Goal: Task Accomplishment & Management: Use online tool/utility

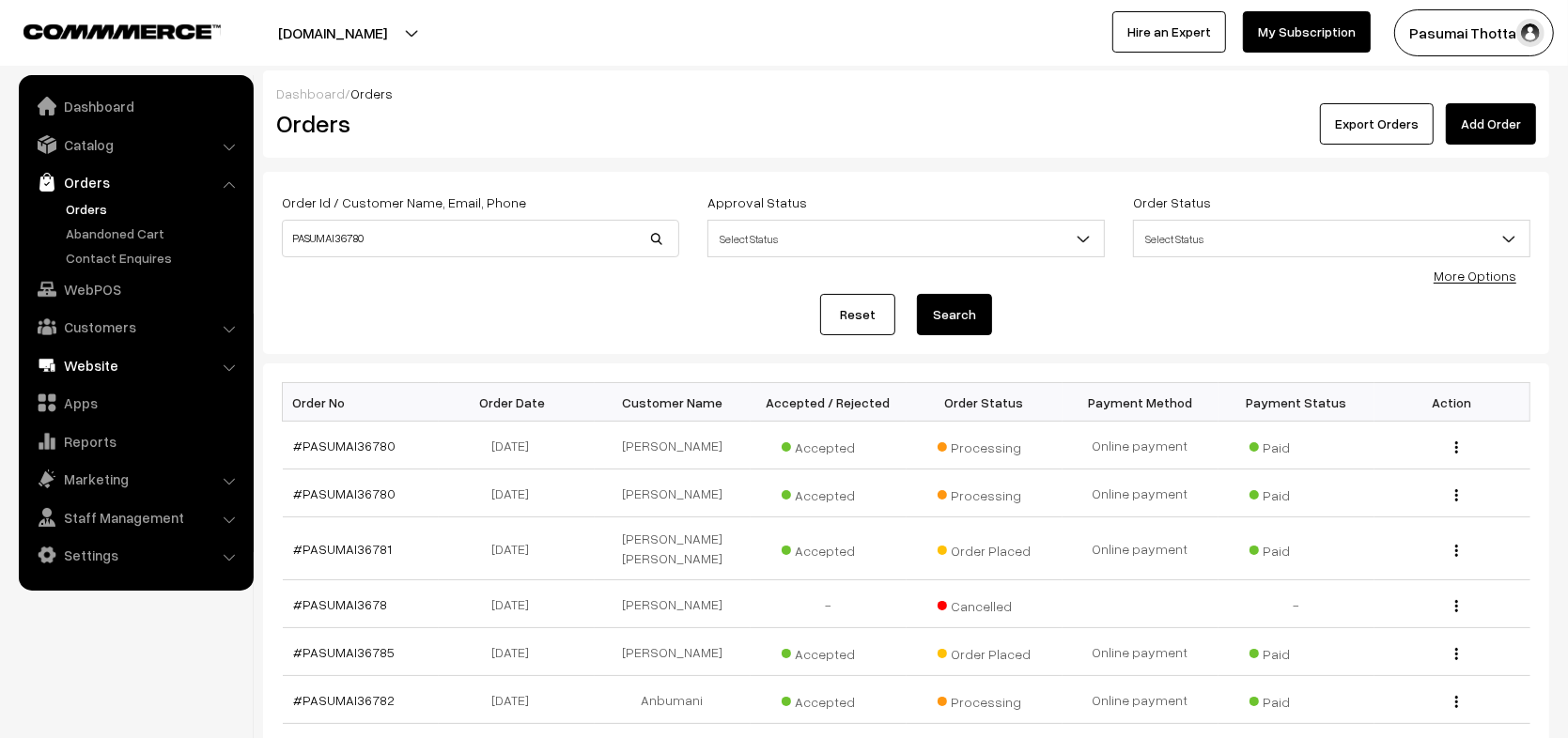
click at [132, 372] on link "Website" at bounding box center [135, 365] width 223 height 34
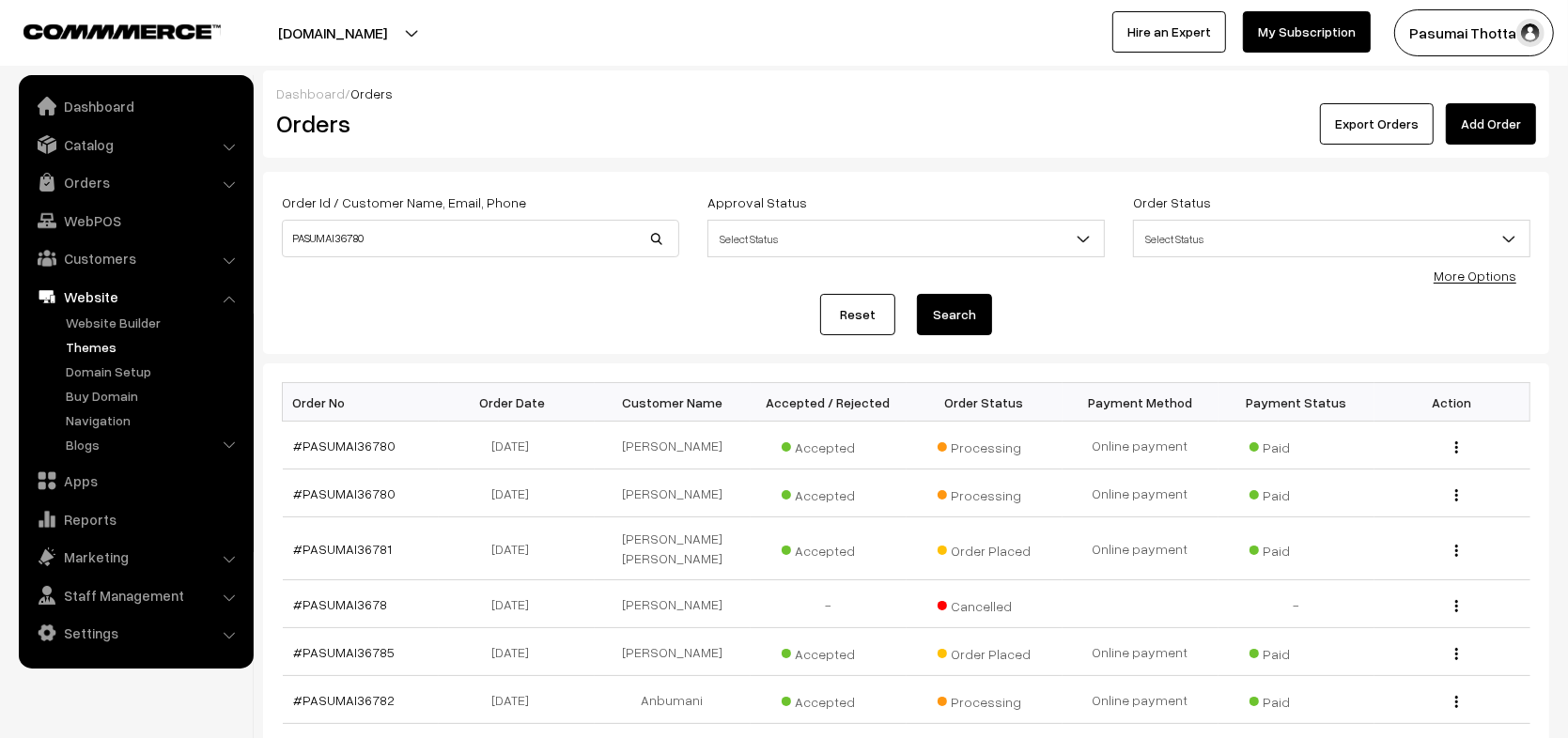
click at [97, 339] on link "Themes" at bounding box center [154, 346] width 186 height 20
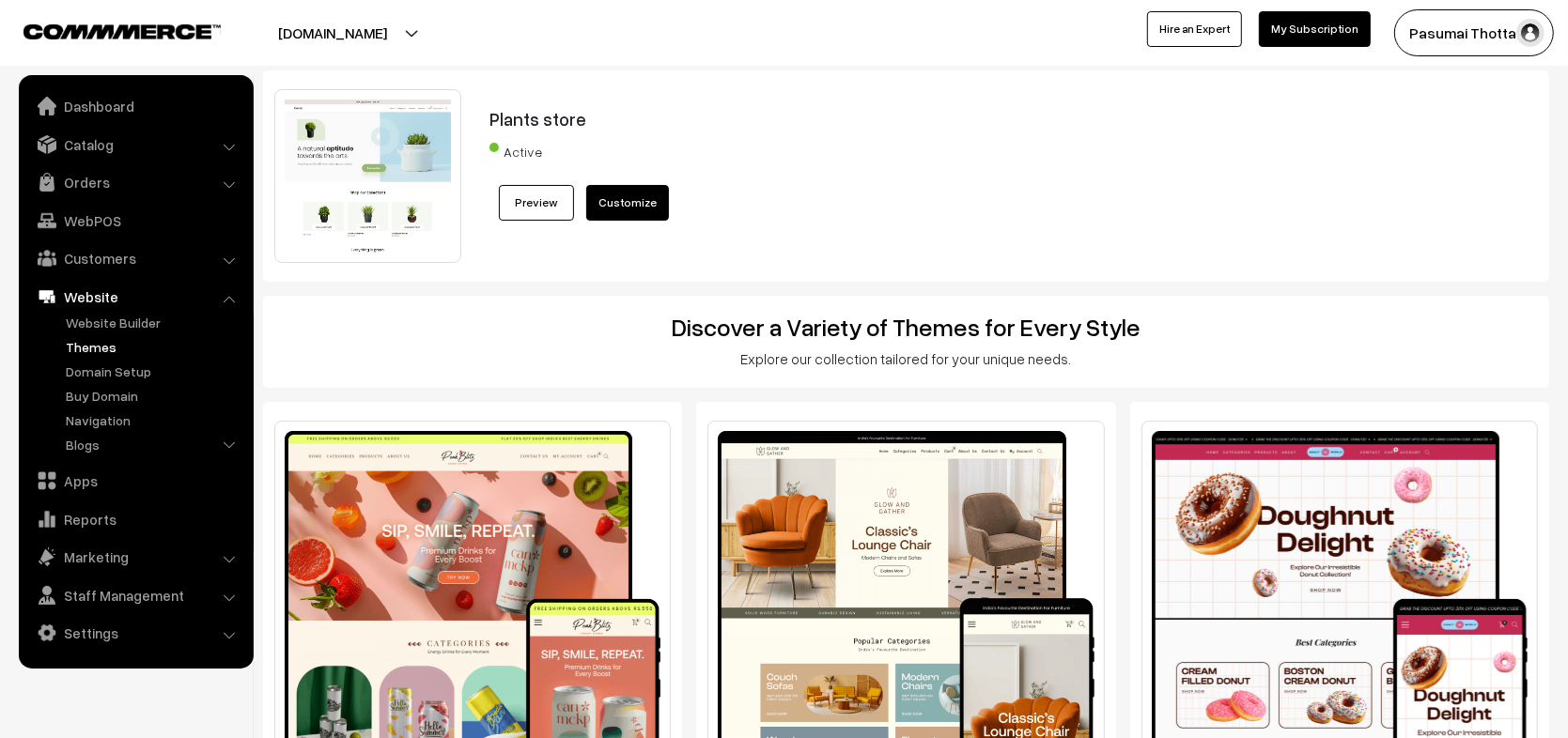
click at [526, 206] on link "Preview" at bounding box center [536, 203] width 75 height 36
click at [93, 129] on link "Catalog" at bounding box center [135, 145] width 223 height 34
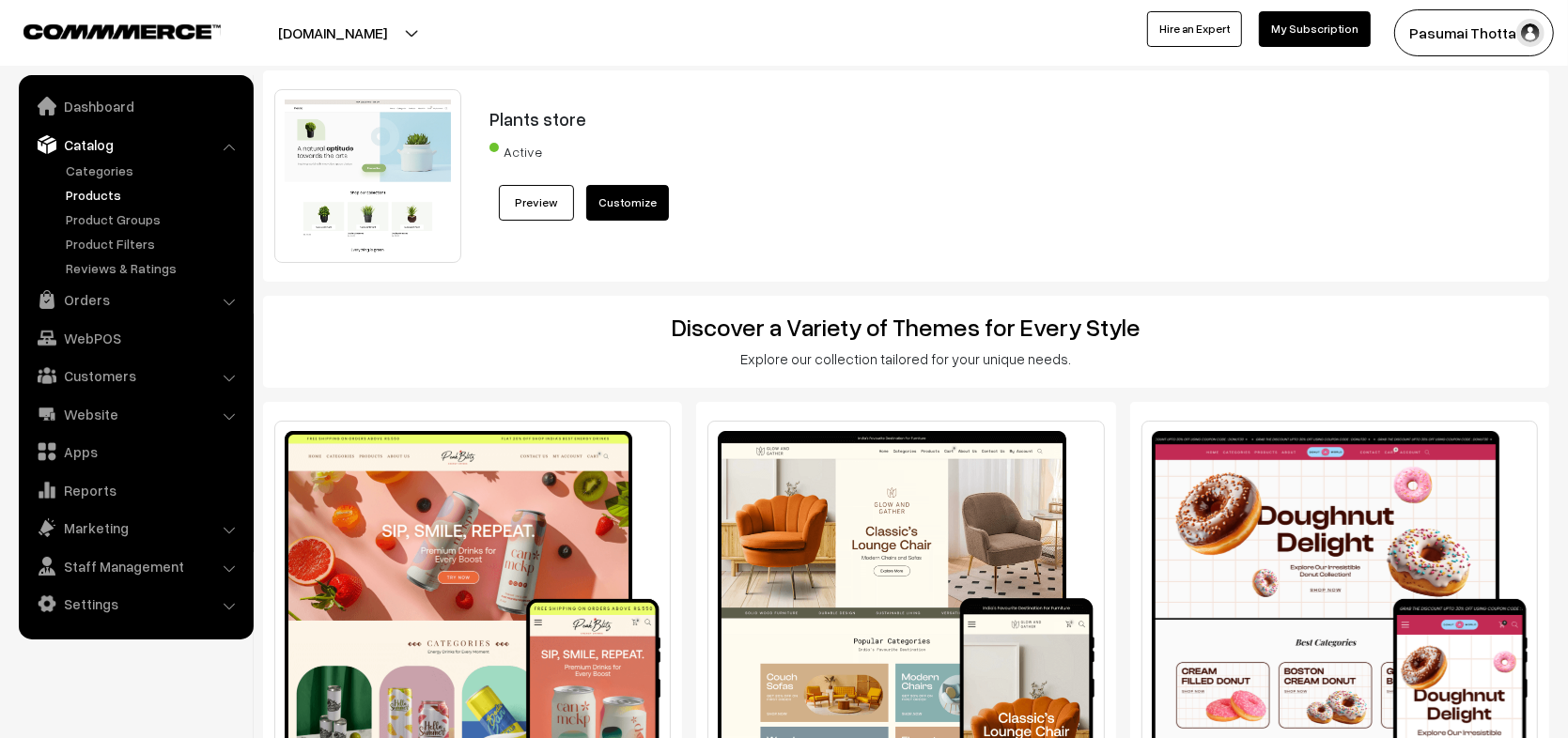
click at [96, 199] on link "Products" at bounding box center [154, 195] width 186 height 20
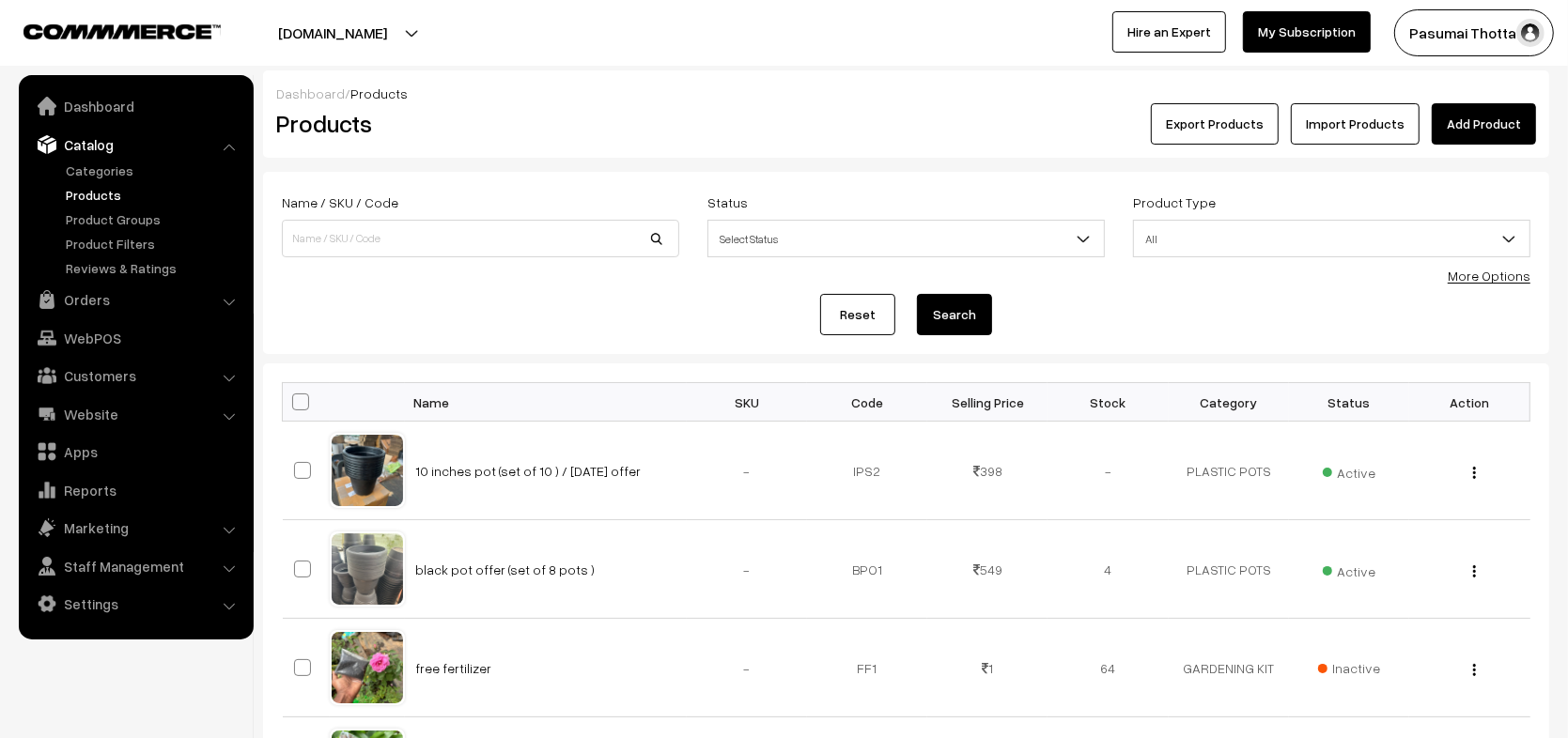
click at [1470, 138] on link "Add Product" at bounding box center [1484, 124] width 104 height 42
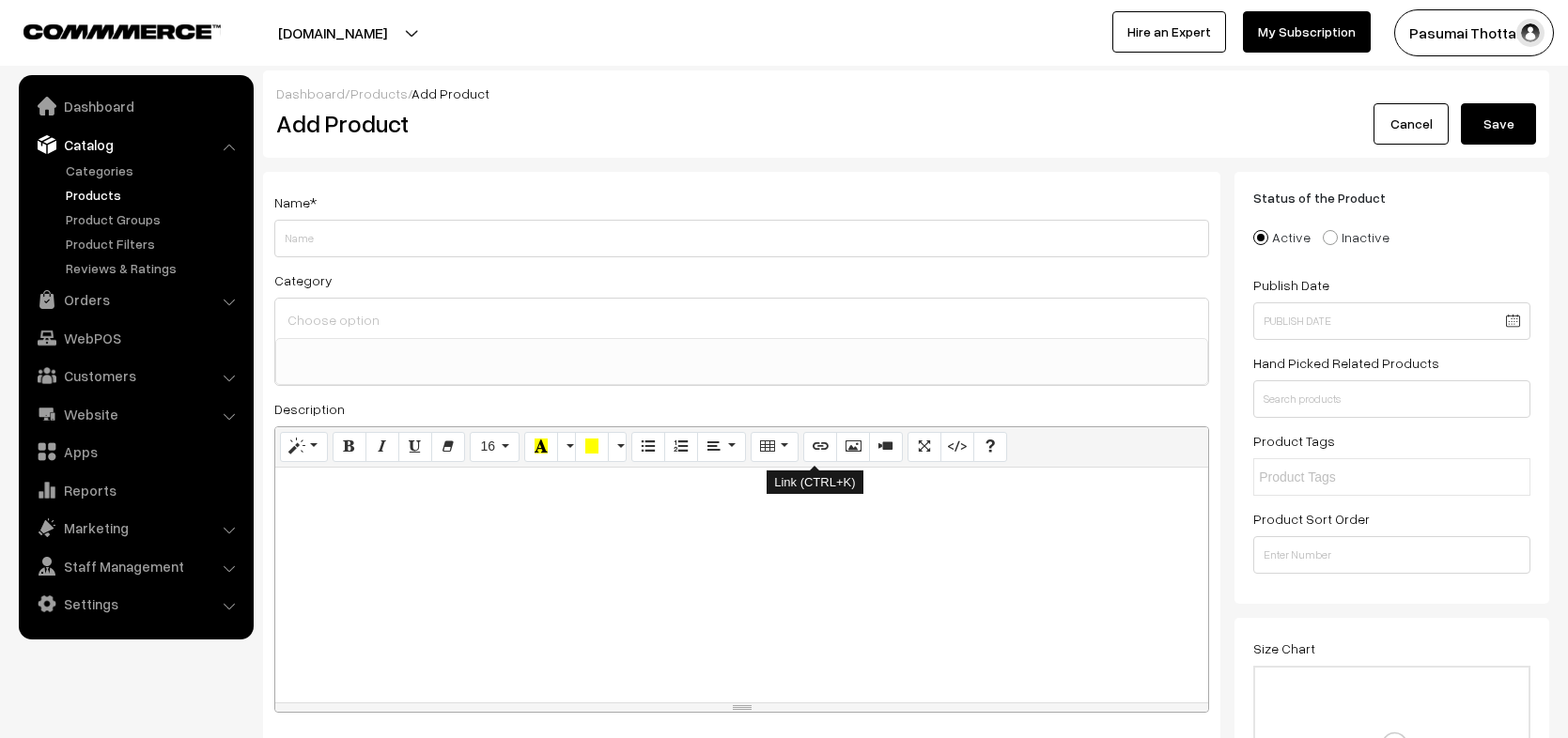
select select
click at [1413, 135] on link "Cancel" at bounding box center [1411, 124] width 75 height 42
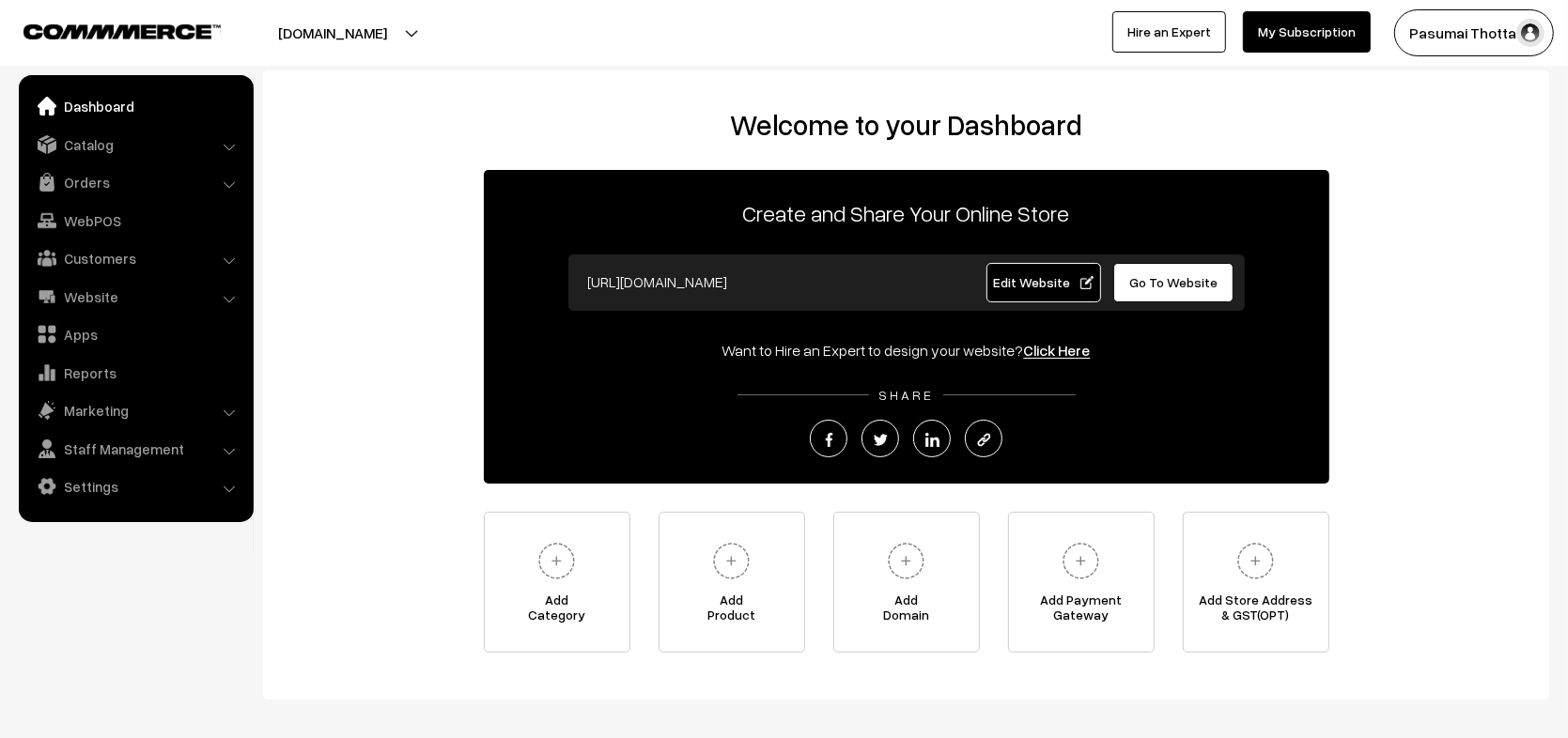
click at [172, 505] on ul "Dashboard Catalog" at bounding box center [136, 298] width 235 height 448
click at [152, 493] on link "Settings" at bounding box center [135, 486] width 223 height 34
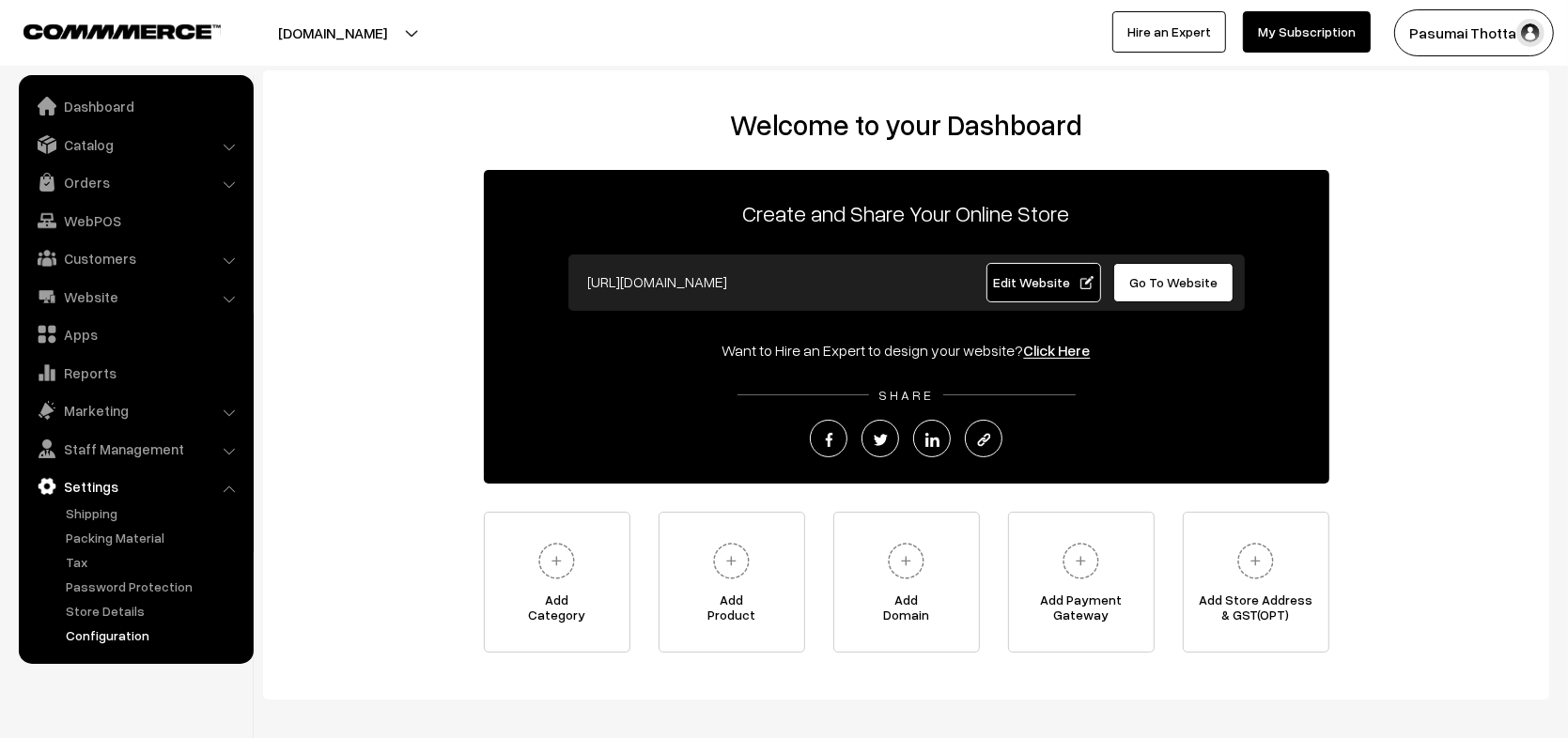
click at [138, 642] on link "Configuration" at bounding box center [154, 635] width 186 height 20
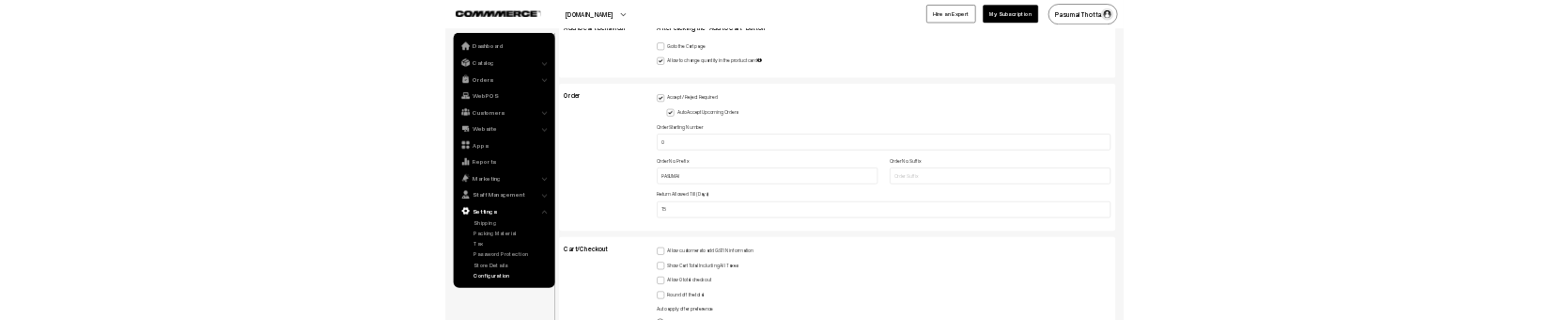
scroll to position [4319, 0]
